Goal: Information Seeking & Learning: Learn about a topic

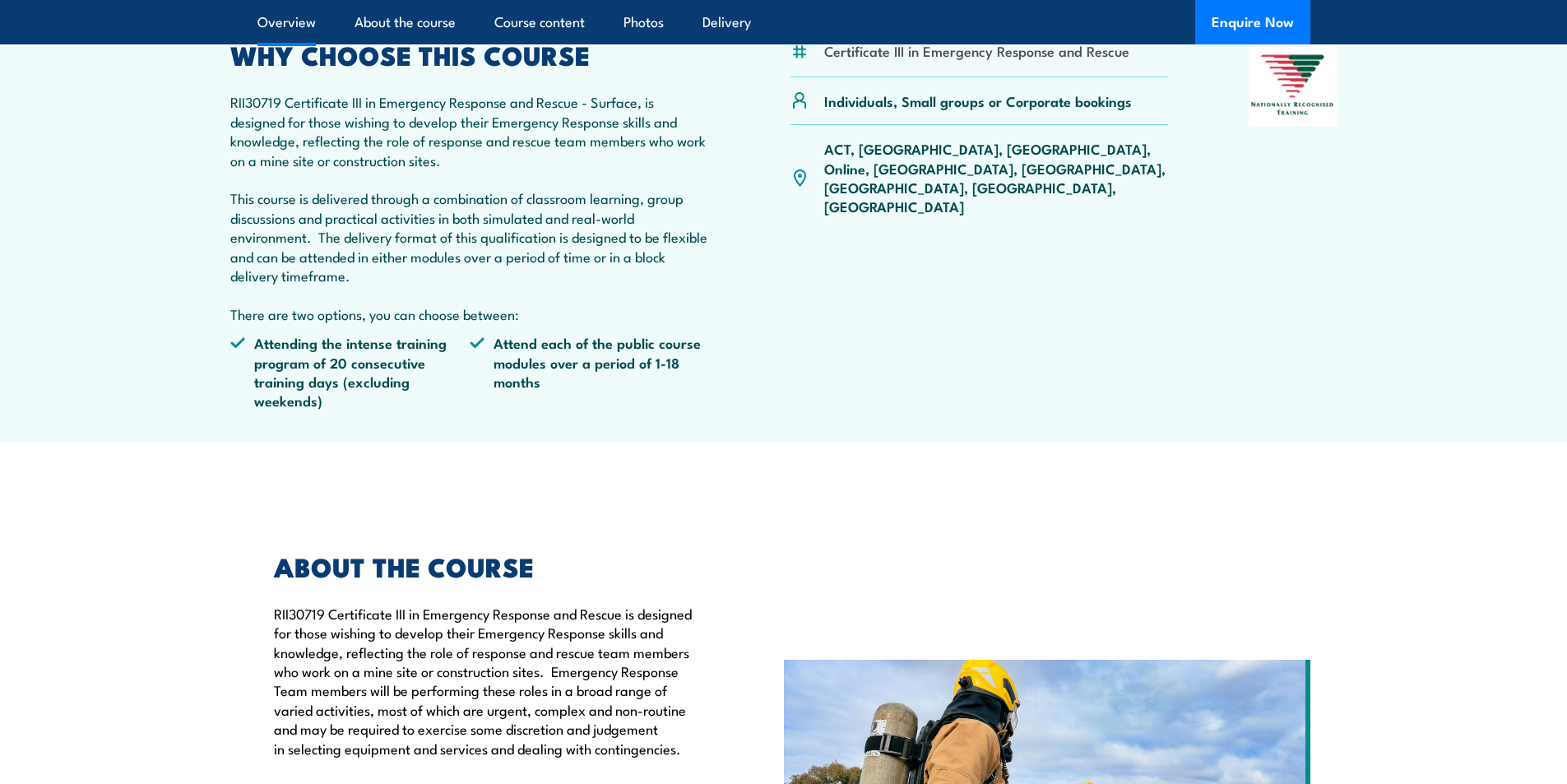
scroll to position [575, 0]
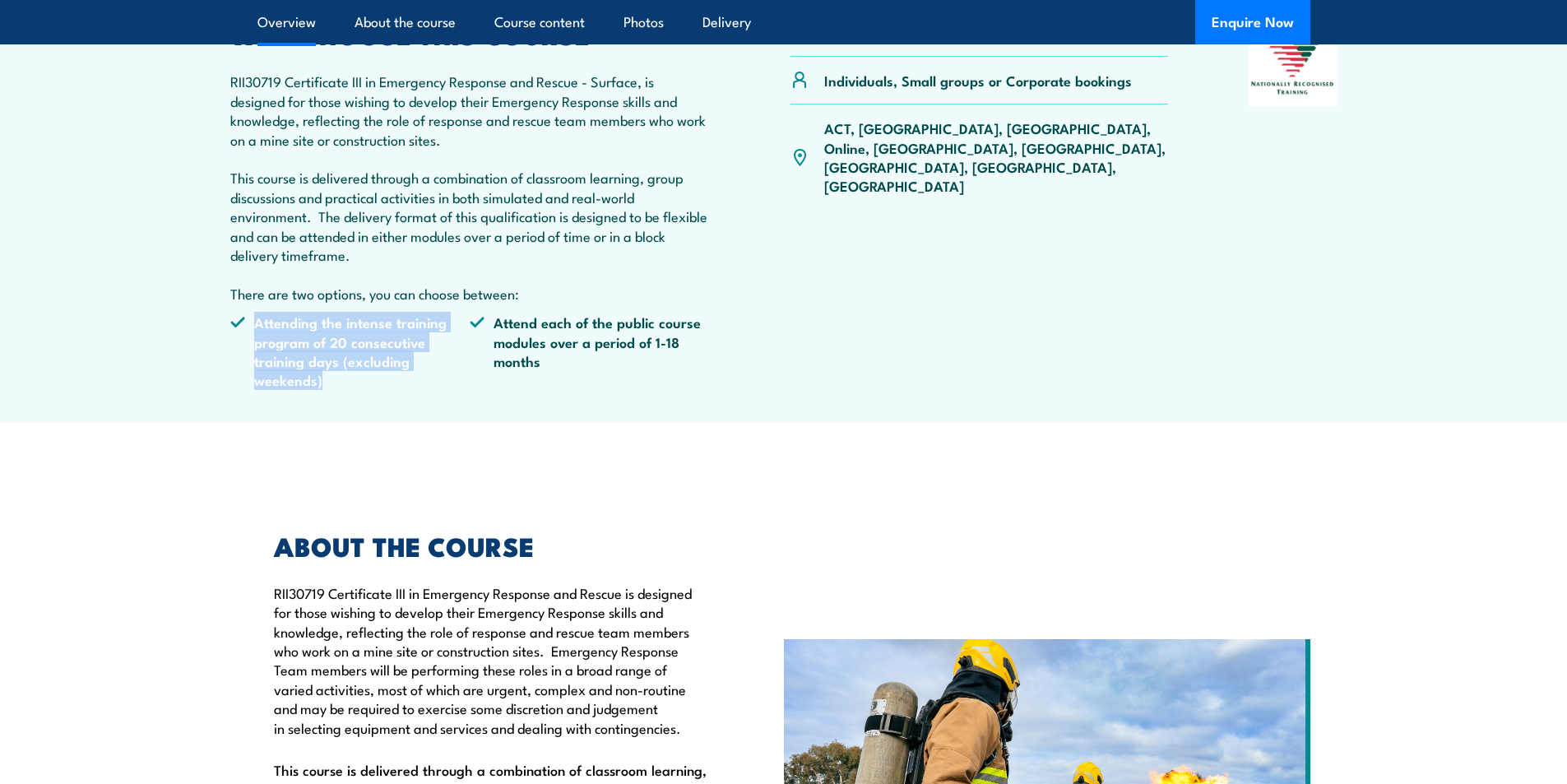
drag, startPoint x: 248, startPoint y: 318, endPoint x: 428, endPoint y: 380, distance: 190.4
click at [429, 380] on li "Attending the intense training program of 20 consecutive training days (excludi…" at bounding box center [350, 351] width 240 height 78
click at [427, 380] on li "Attending the intense training program of 20 consecutive training days (excludi…" at bounding box center [350, 351] width 240 height 78
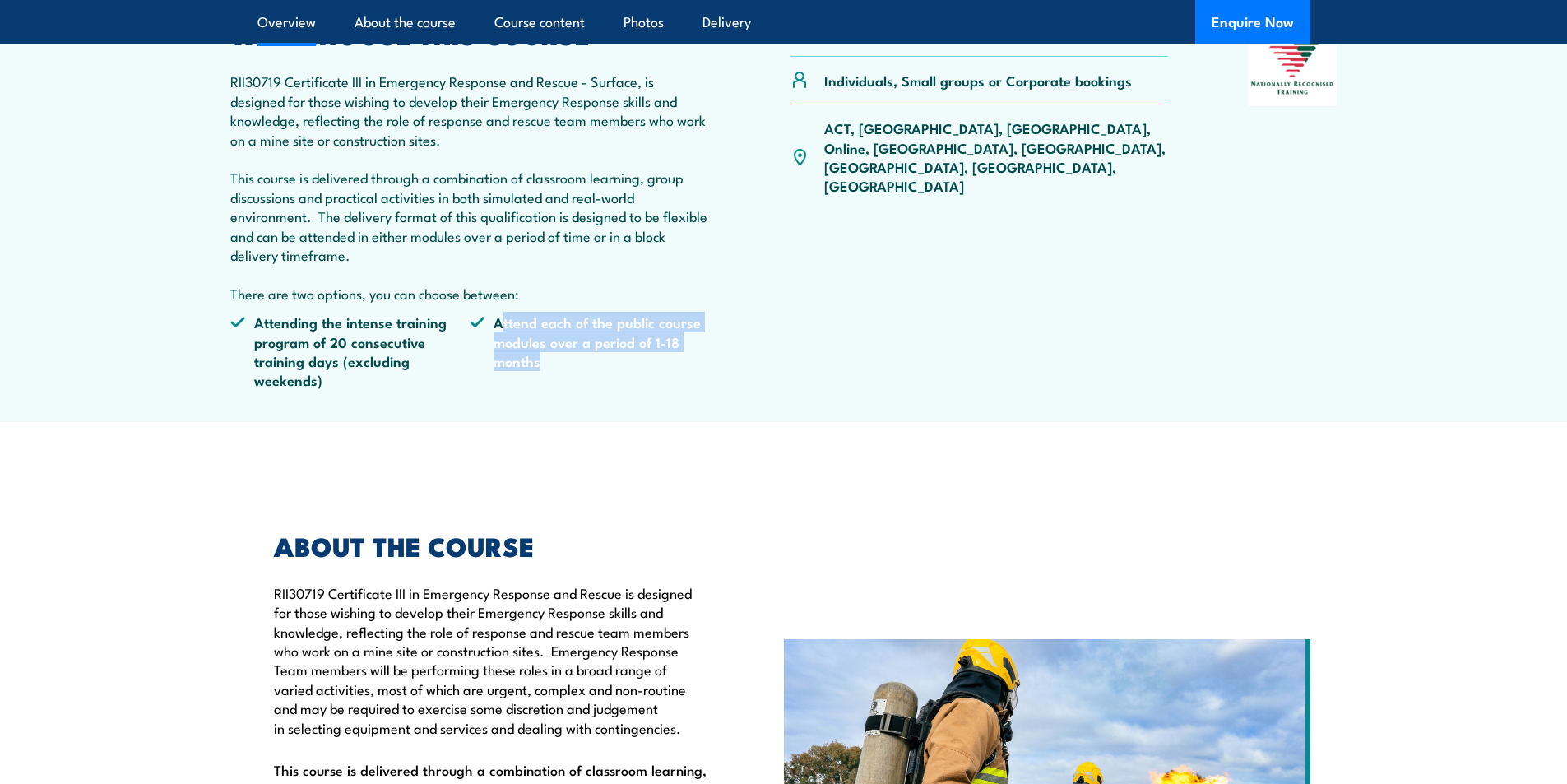
drag, startPoint x: 506, startPoint y: 325, endPoint x: 633, endPoint y: 375, distance: 136.5
click at [674, 370] on li "Attend each of the public course modules over a period of 1-18 months" at bounding box center [589, 351] width 240 height 78
click at [547, 387] on li "Attend each of the public course modules over a period of 1-18 months" at bounding box center [589, 351] width 240 height 78
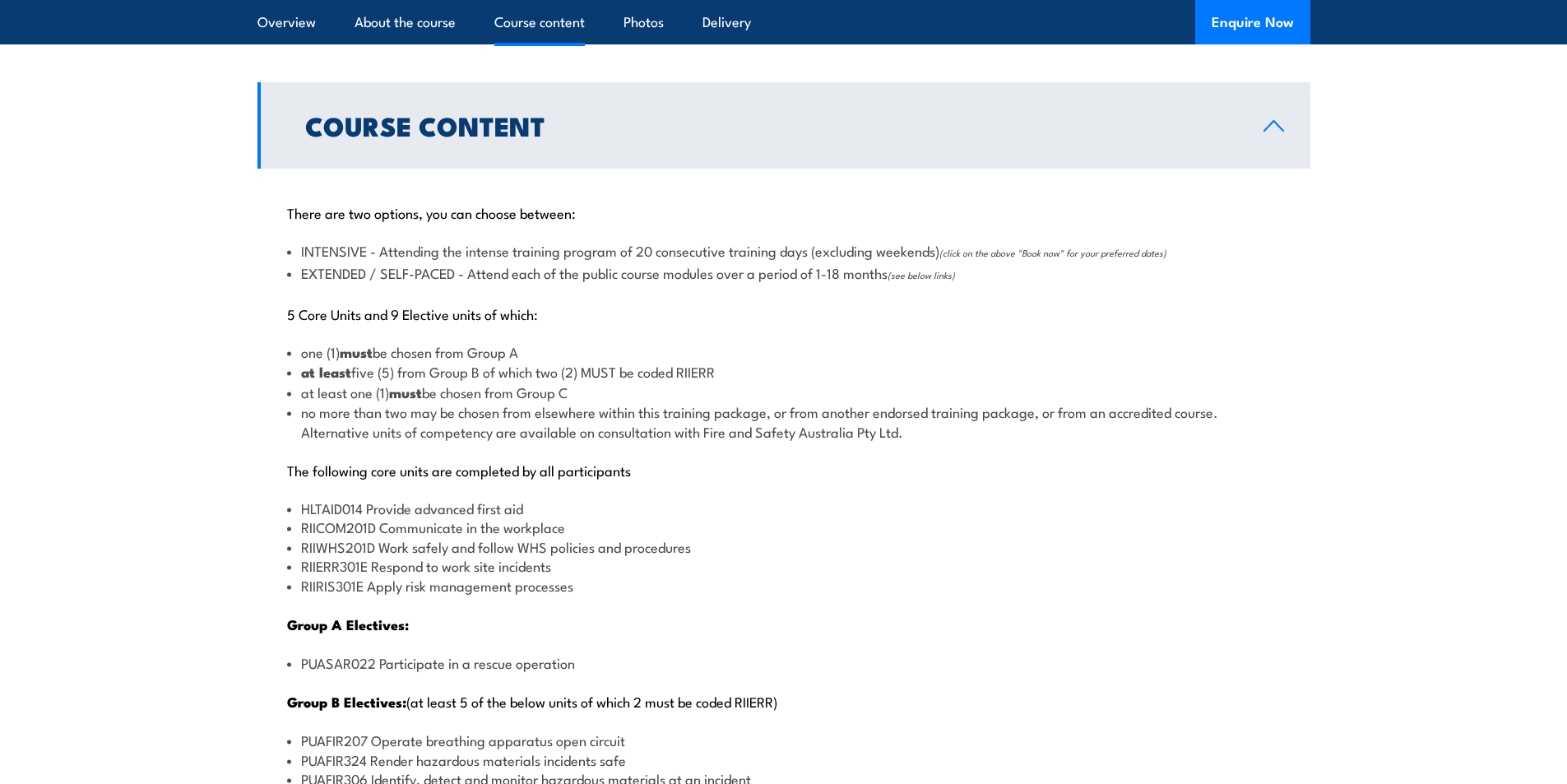
scroll to position [1727, 0]
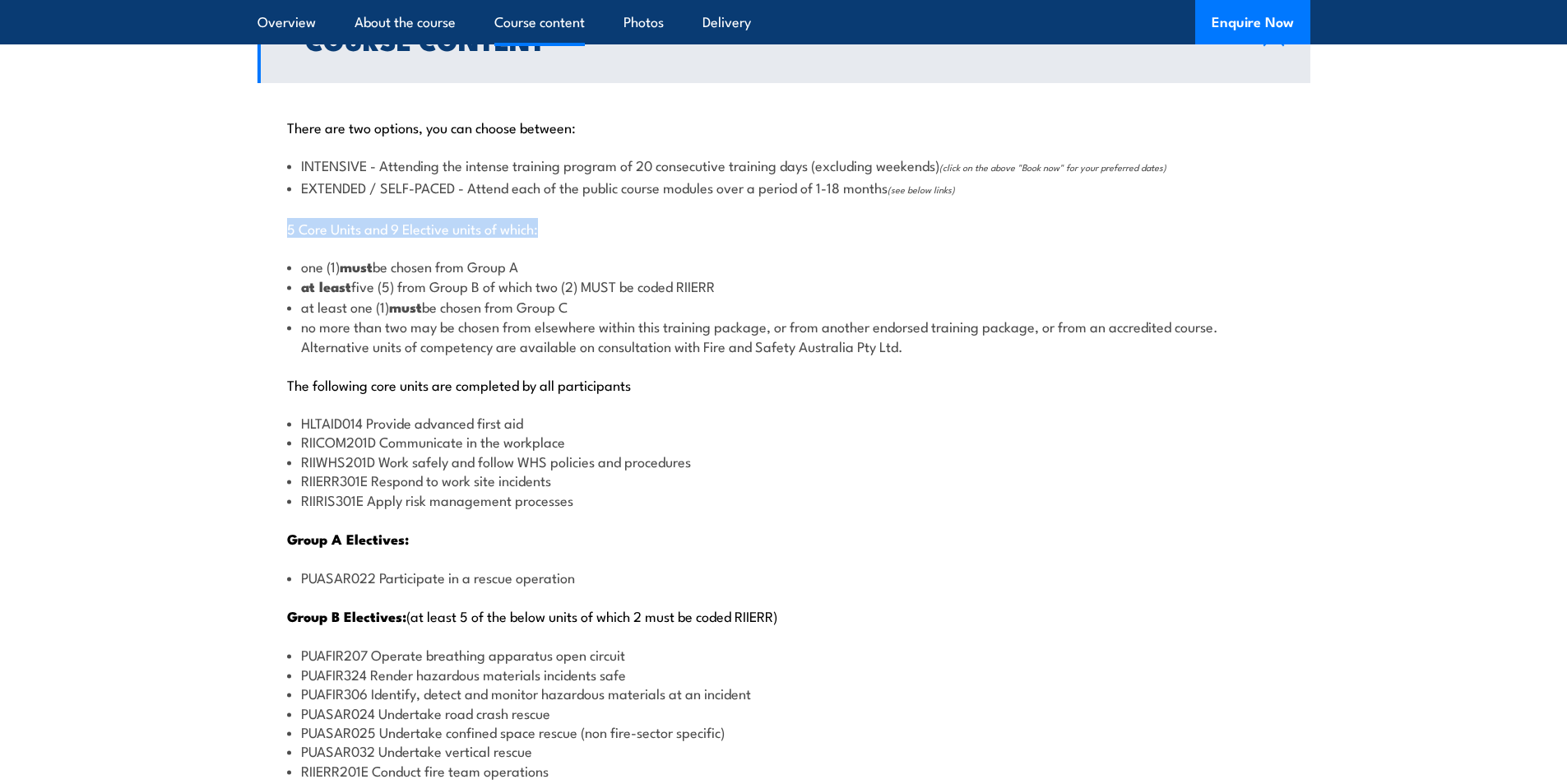
drag, startPoint x: 271, startPoint y: 233, endPoint x: 555, endPoint y: 223, distance: 284.2
click at [554, 223] on div "There are two options, you can choose between: INTENSIVE - Attending the intens…" at bounding box center [784, 668] width 1053 height 1170
click at [557, 226] on p "5 Core Units and 9 Elective units of which:" at bounding box center [784, 227] width 994 height 16
drag, startPoint x: 301, startPoint y: 268, endPoint x: 785, endPoint y: 285, distance: 484.3
click at [785, 285] on ul "one (1) must be chosen from Group A at least five (5) from Group B of which two…" at bounding box center [784, 306] width 994 height 99
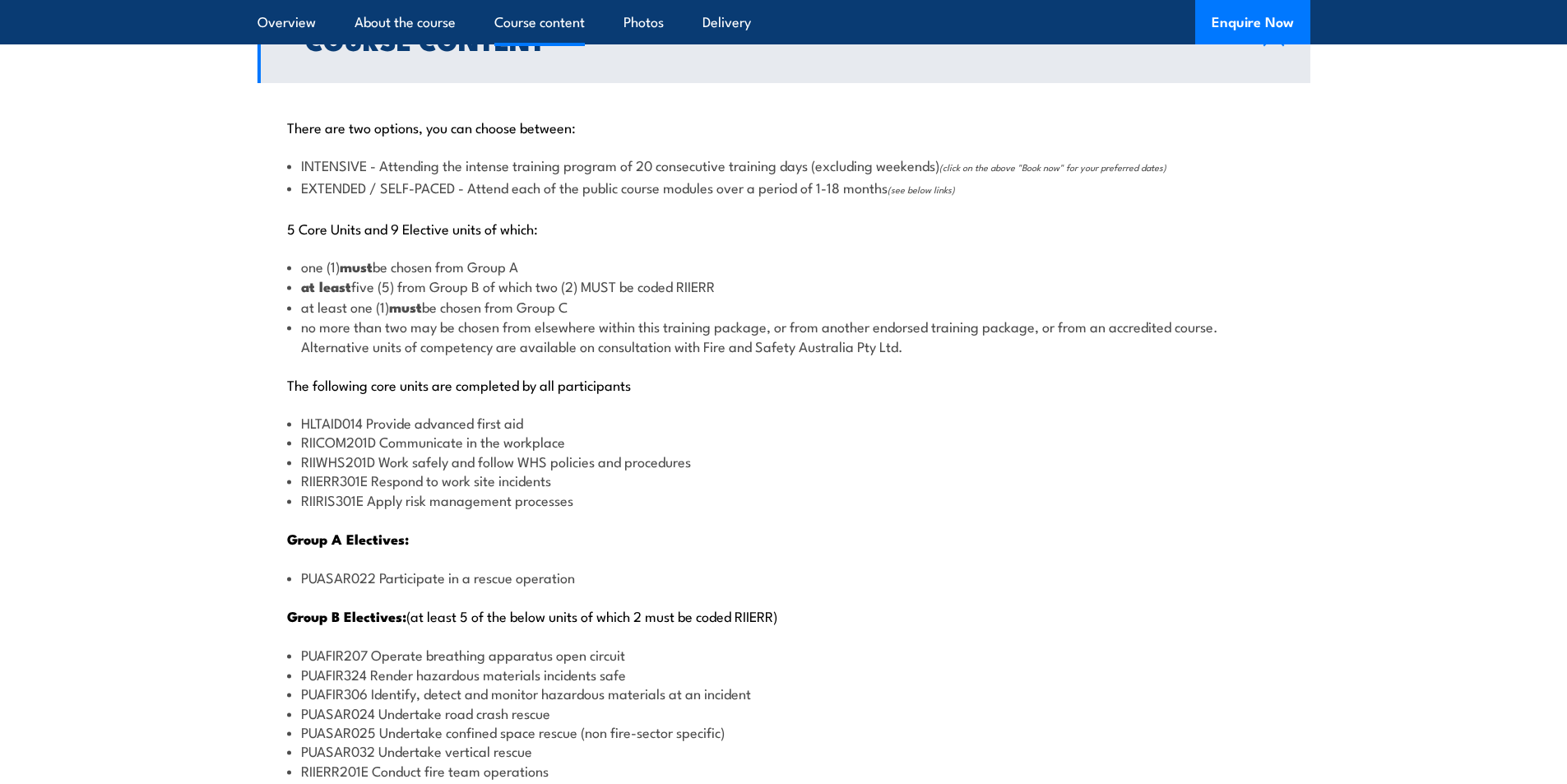
click at [785, 285] on li "at least five (5) from Group B of which two (2) MUST be coded RIIERR" at bounding box center [784, 286] width 994 height 20
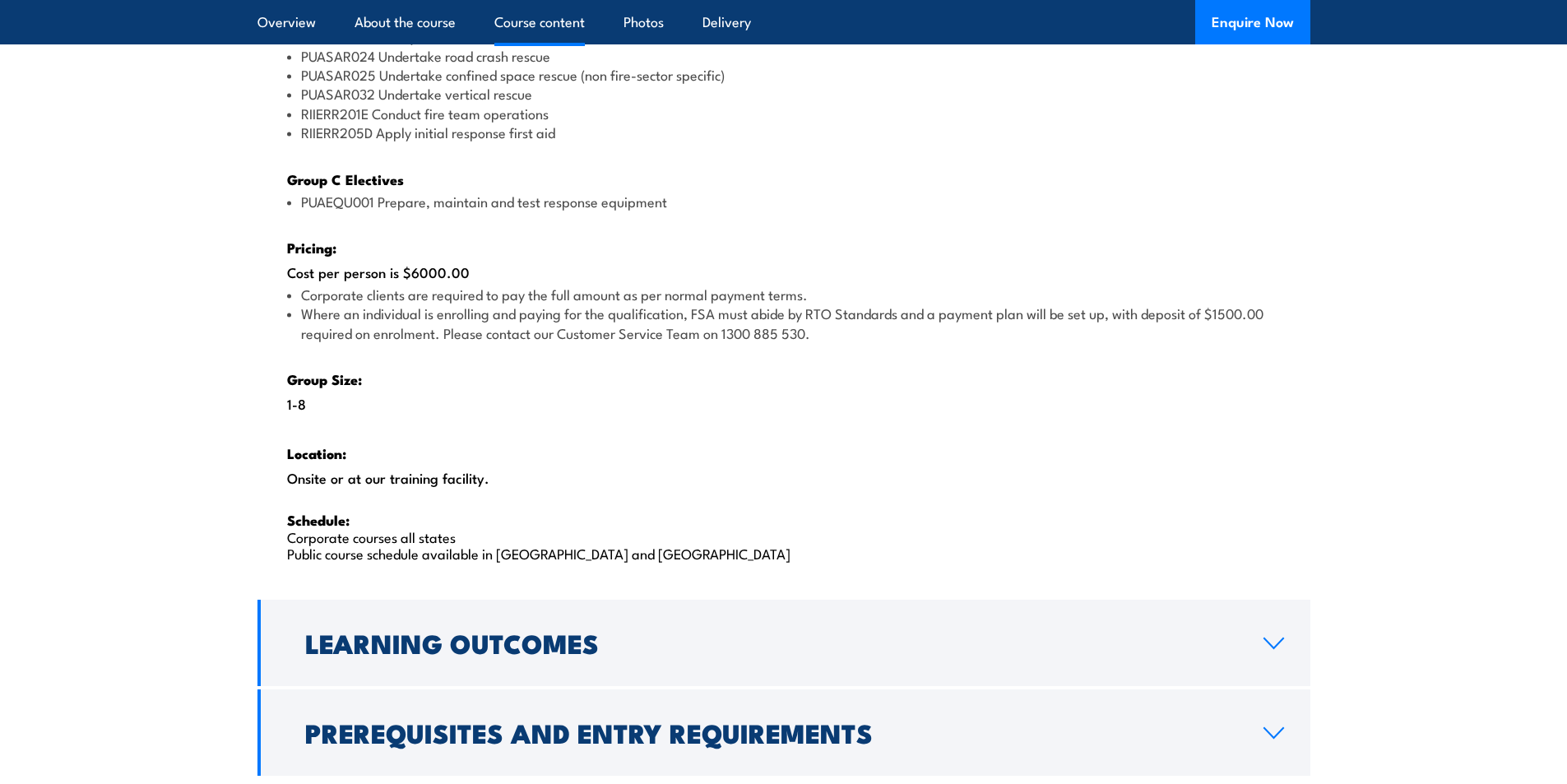
scroll to position [2385, 0]
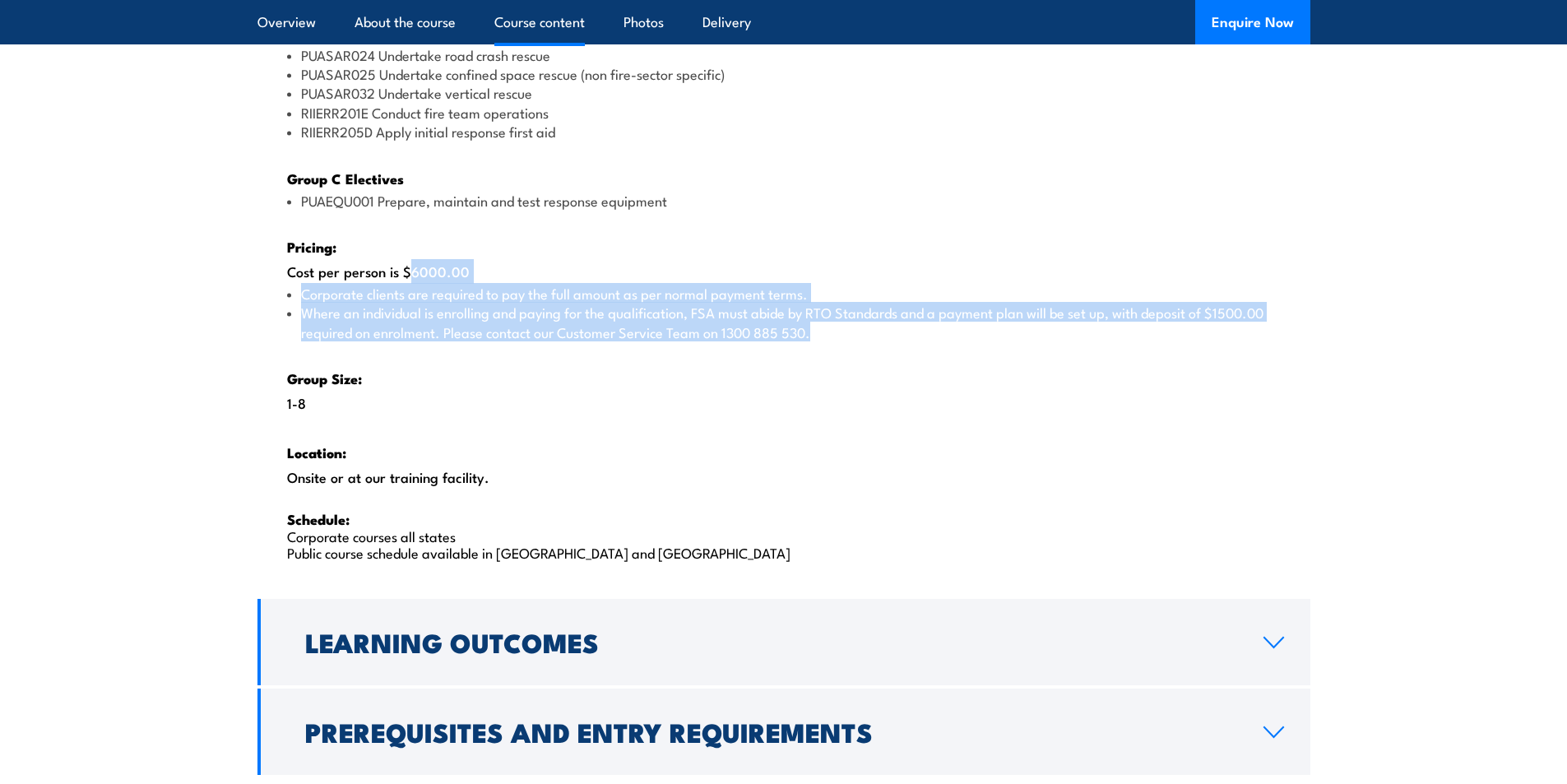
drag, startPoint x: 402, startPoint y: 270, endPoint x: 1017, endPoint y: 338, distance: 618.7
click at [1017, 338] on div "There are two options, you can choose between: INTENSIVE - Attending the intens…" at bounding box center [784, 11] width 1053 height 1170
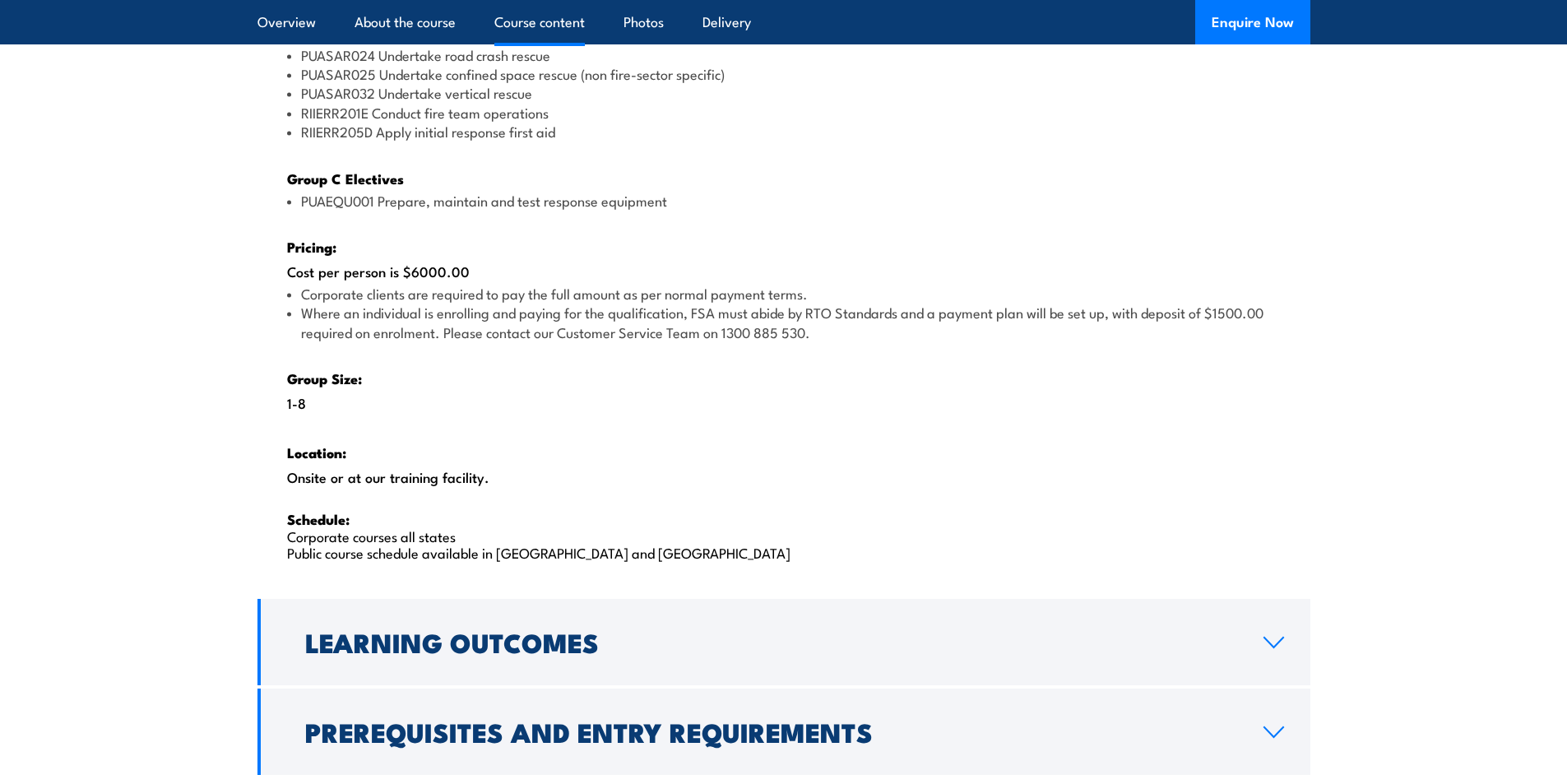
click at [1000, 348] on div "There are two options, you can choose between: INTENSIVE - Attending the intens…" at bounding box center [784, 11] width 1053 height 1170
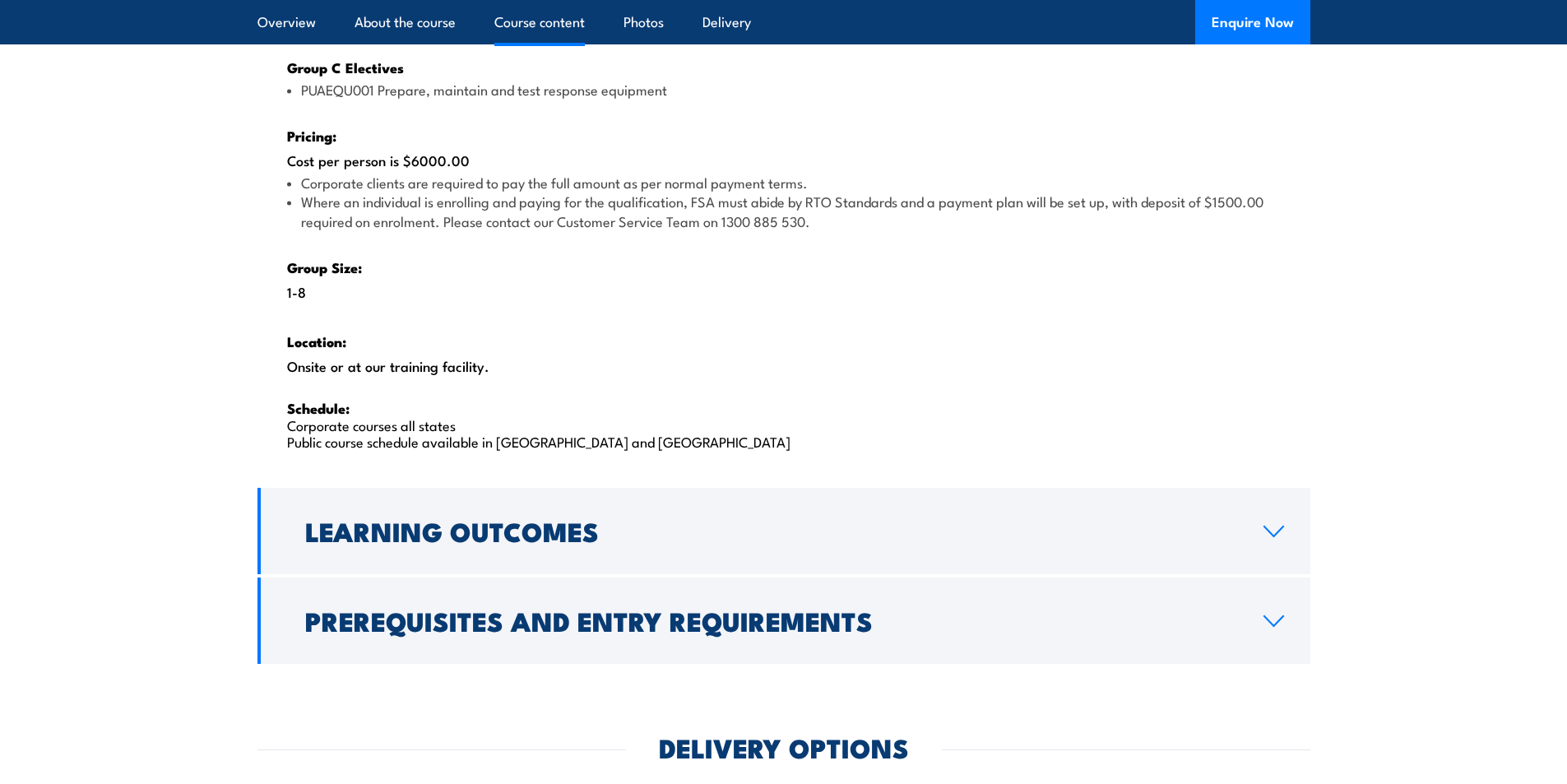
scroll to position [2549, 0]
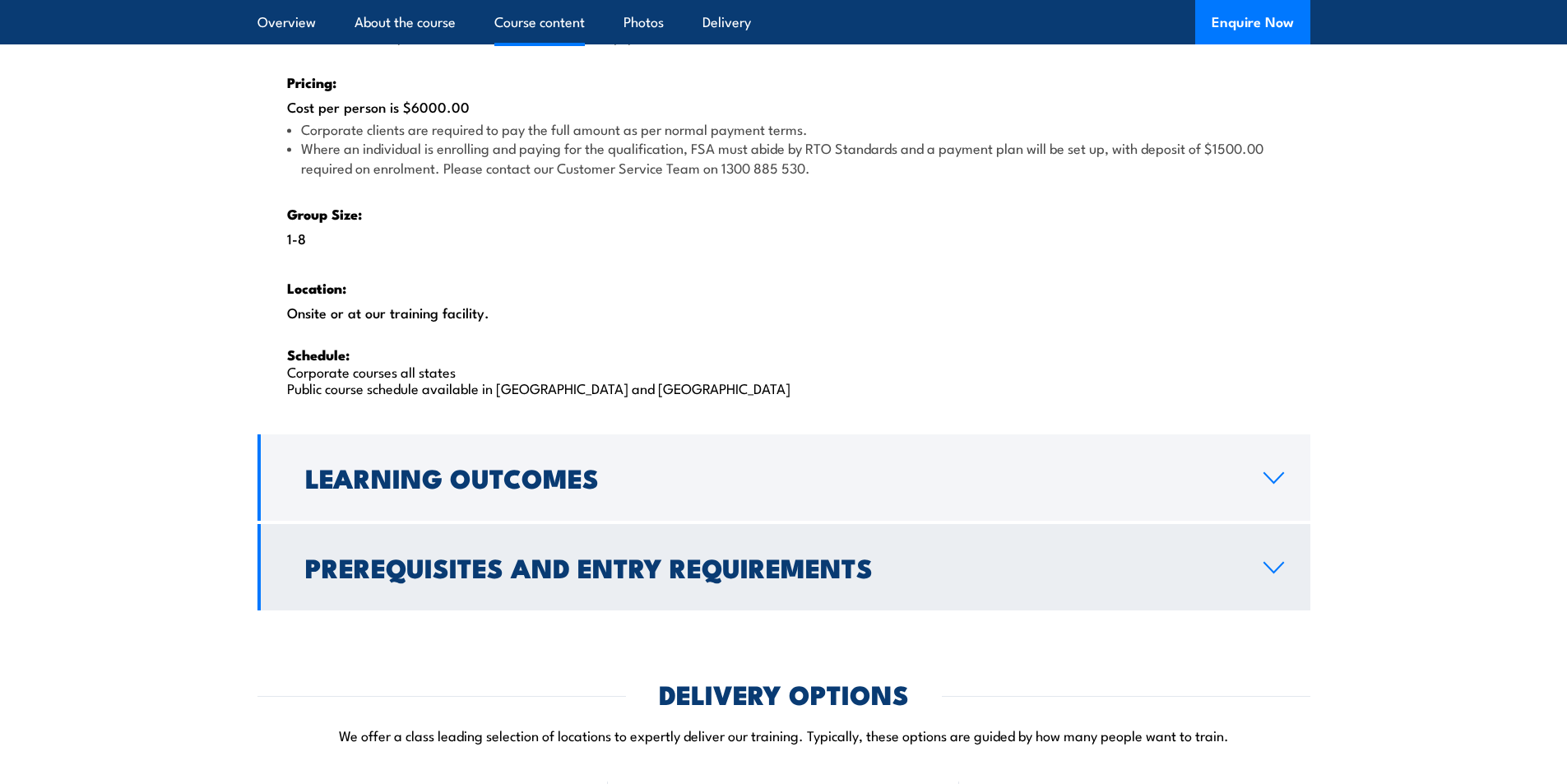
click at [807, 570] on h2 "Prerequisites and Entry Requirements" at bounding box center [771, 566] width 933 height 23
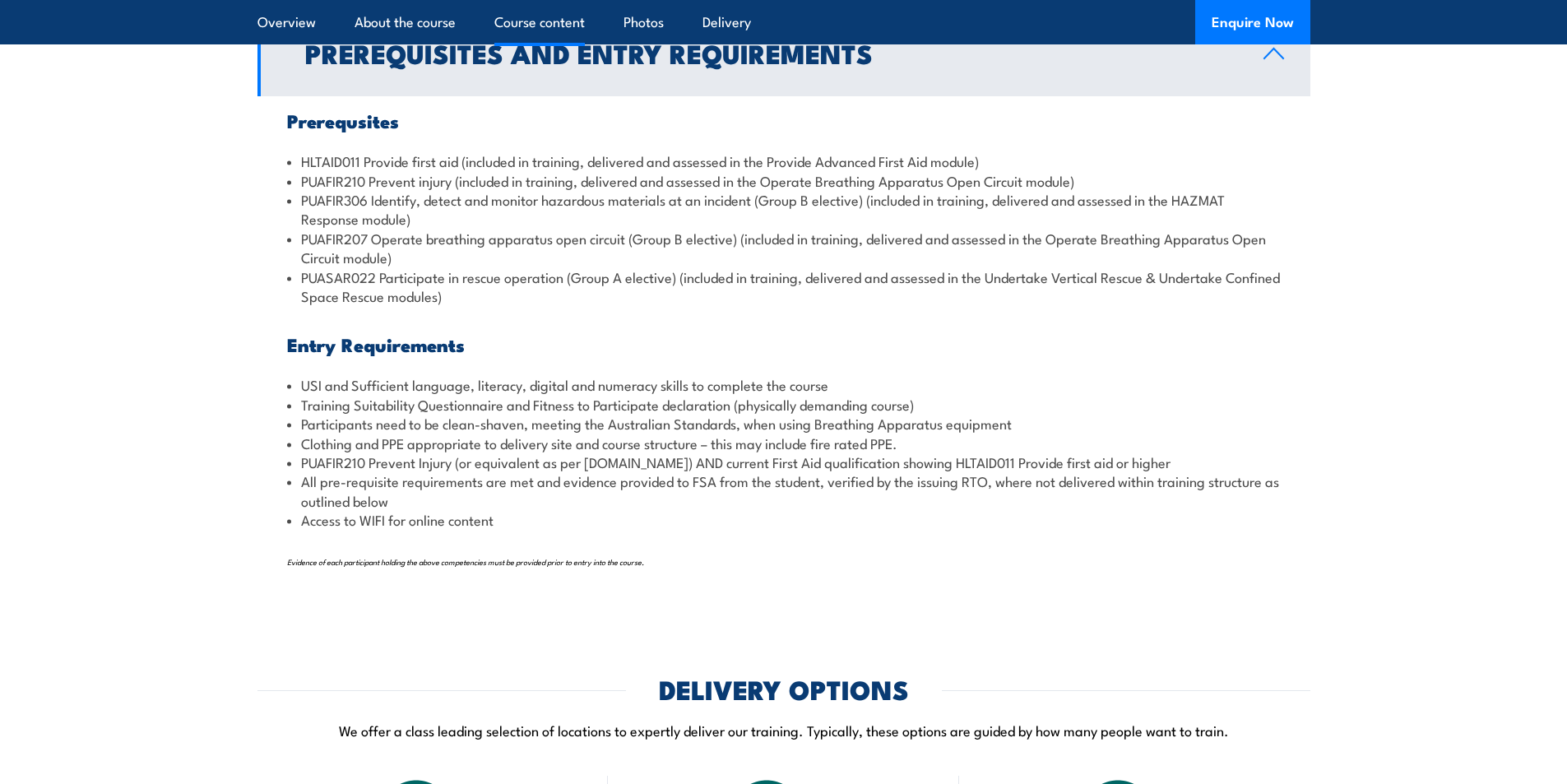
scroll to position [1897, 0]
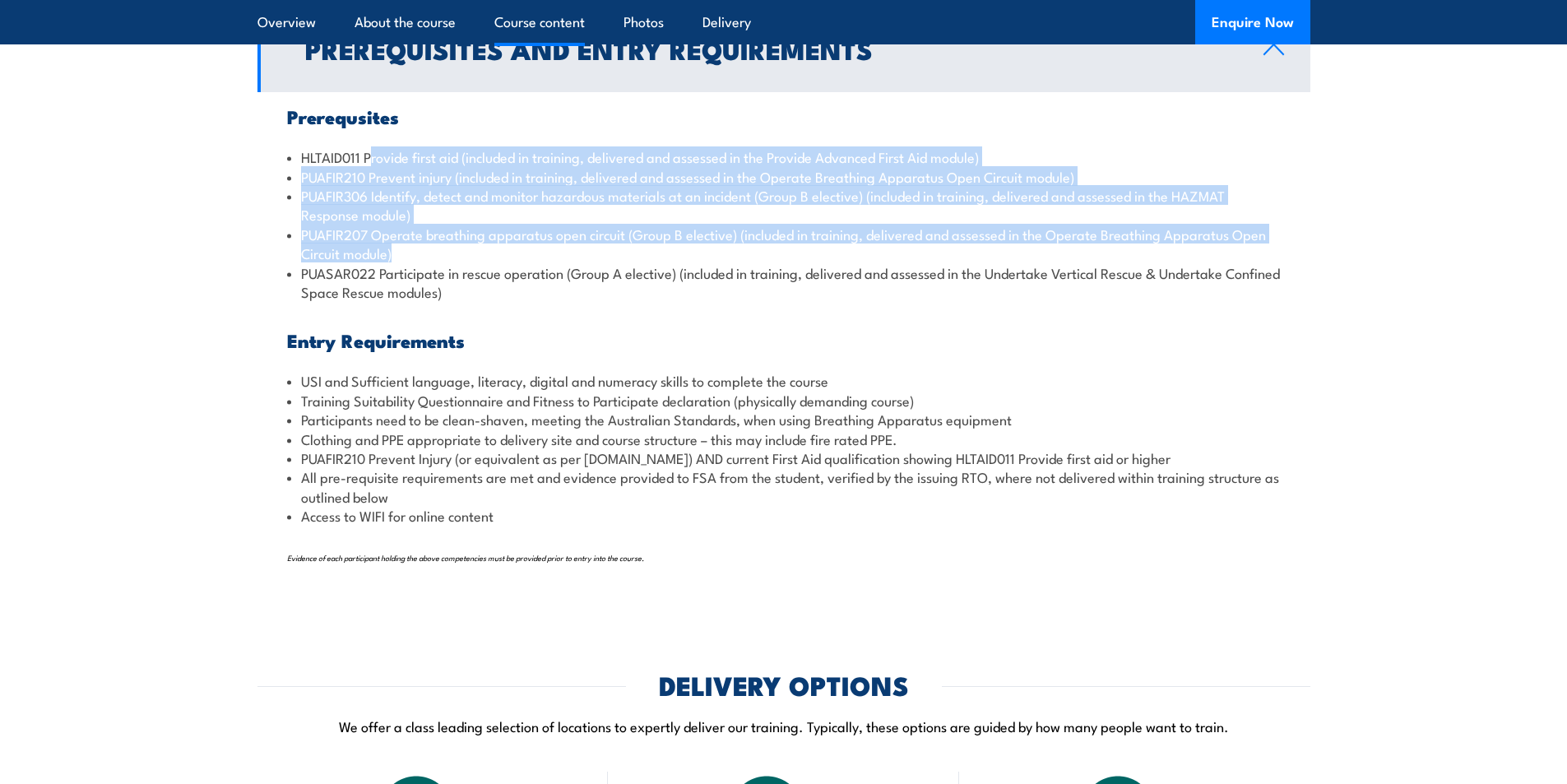
drag, startPoint x: 368, startPoint y: 158, endPoint x: 943, endPoint y: 280, distance: 587.8
click at [936, 265] on ul "HLTAID011 Provide first aid (included in training, delivered and assessed in th…" at bounding box center [784, 224] width 994 height 153
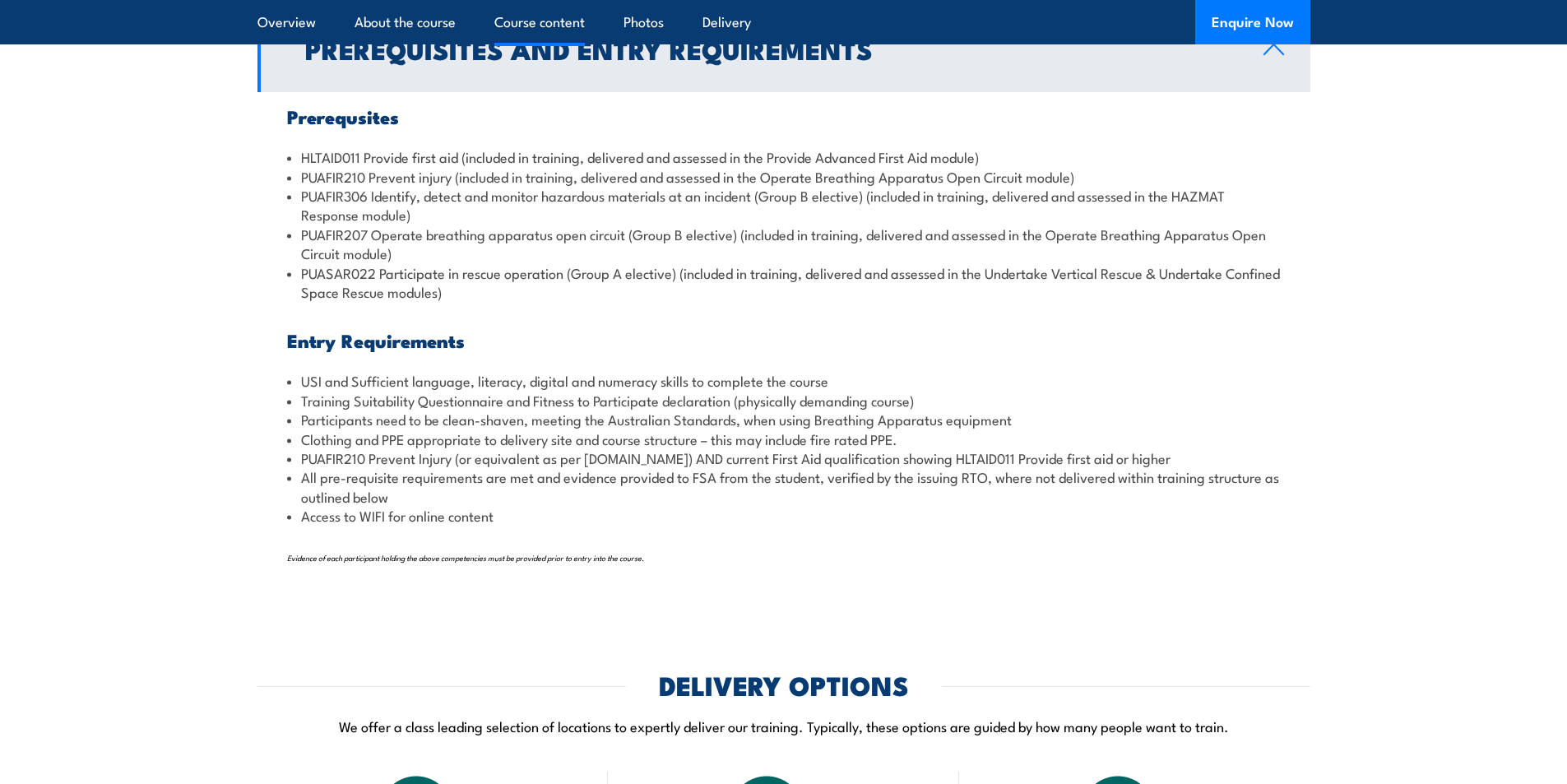
click at [953, 297] on li "PUASAR022 Participate in rescue operation (Group A elective) (included in train…" at bounding box center [784, 282] width 994 height 38
